Goal: Information Seeking & Learning: Learn about a topic

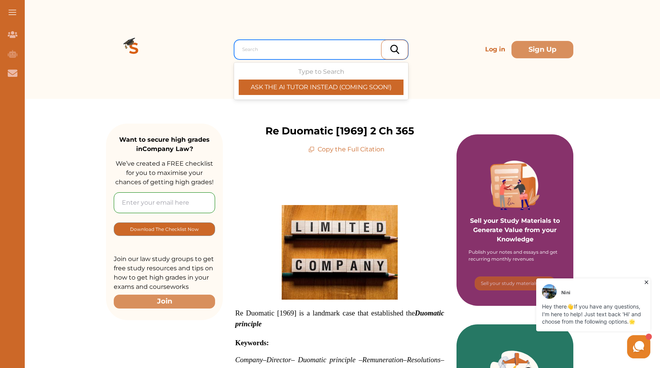
click at [317, 47] on div at bounding box center [323, 49] width 162 height 11
paste input "Northwest Transportation Co Ltd v [PERSON_NAME]"
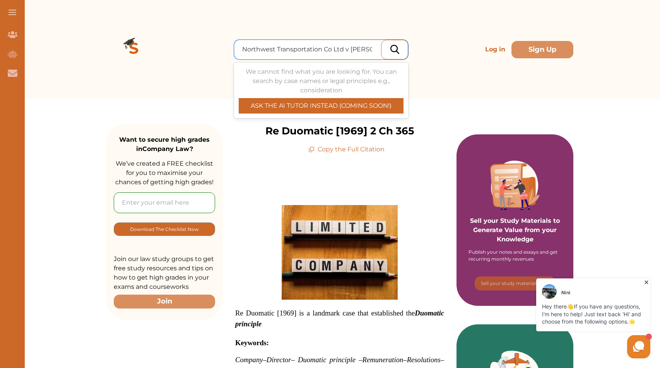
type input "Northwest Transportation Co Ltd v [PERSON_NAME]"
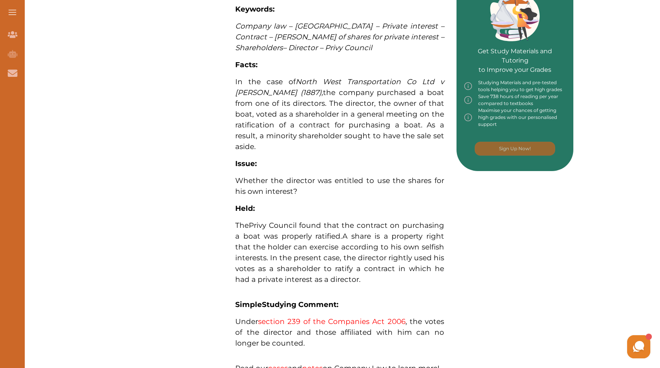
scroll to position [352, 0]
